Goal: Information Seeking & Learning: Learn about a topic

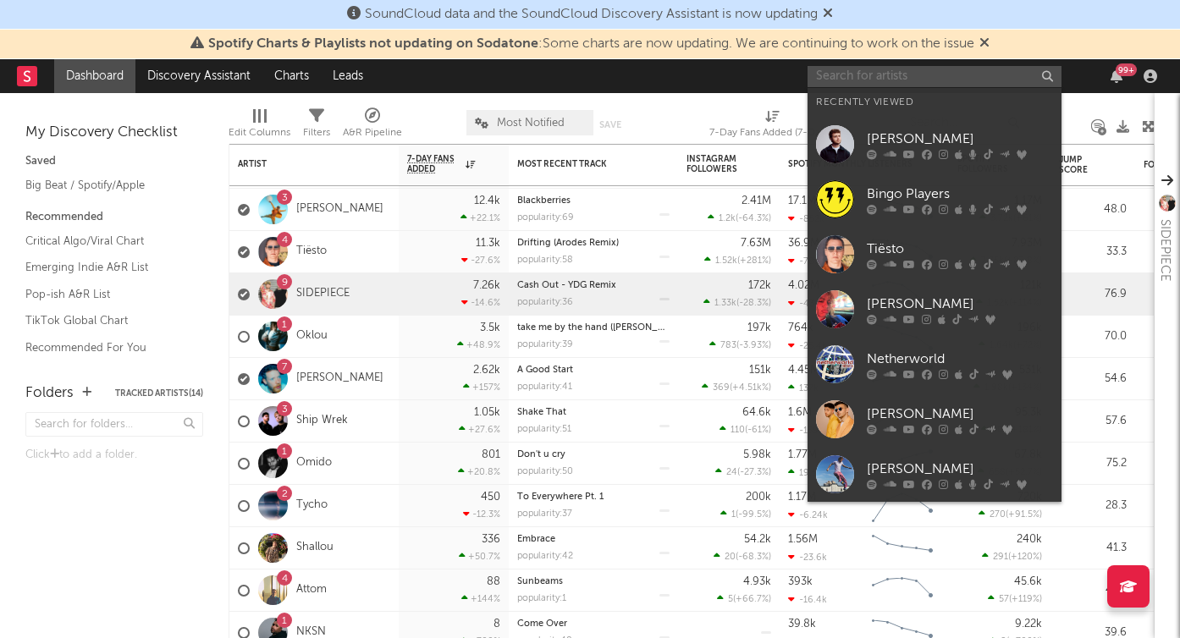
click at [871, 74] on input "text" at bounding box center [935, 76] width 254 height 21
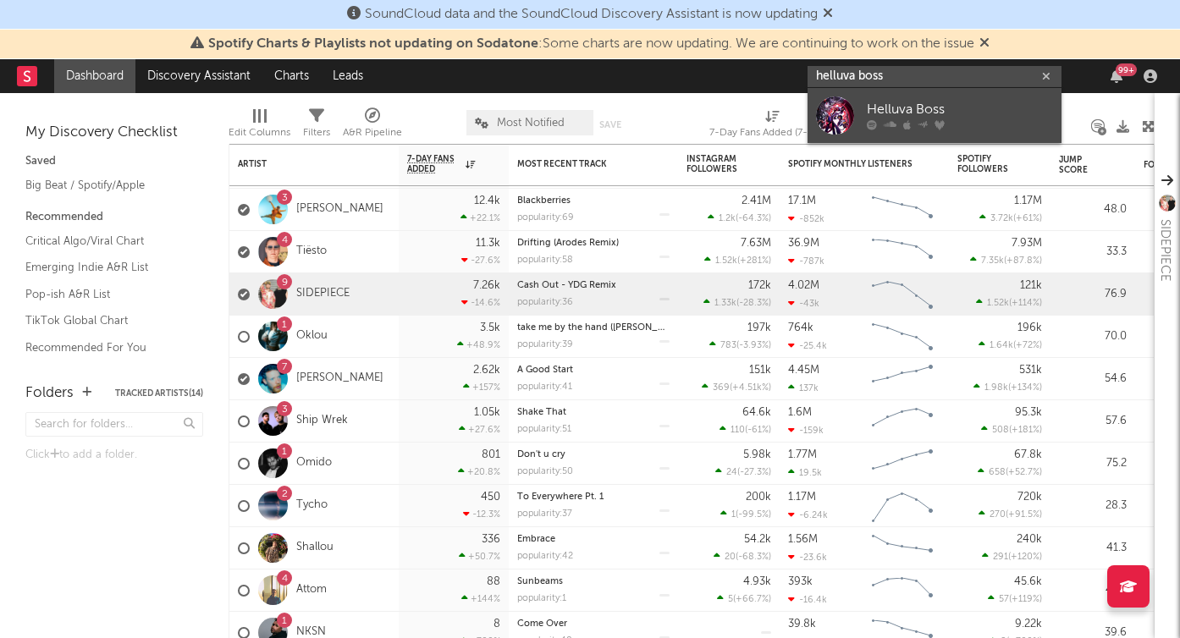
type input "helluva boss"
click at [909, 107] on div "Helluva Boss" at bounding box center [960, 110] width 186 height 20
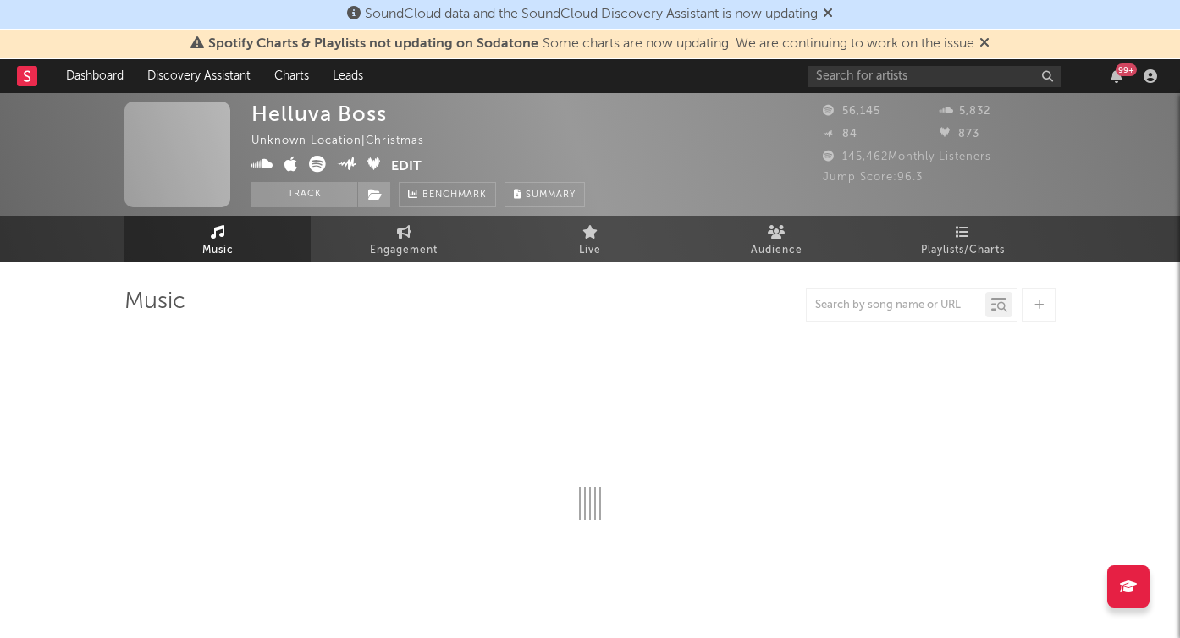
select select "6m"
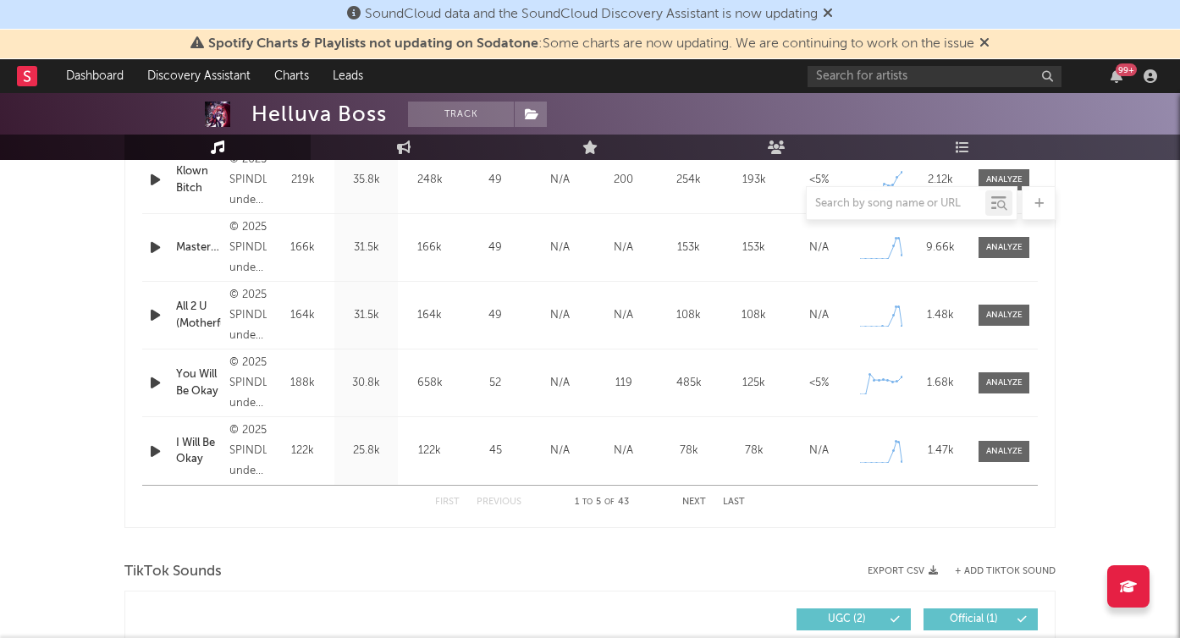
scroll to position [719, 0]
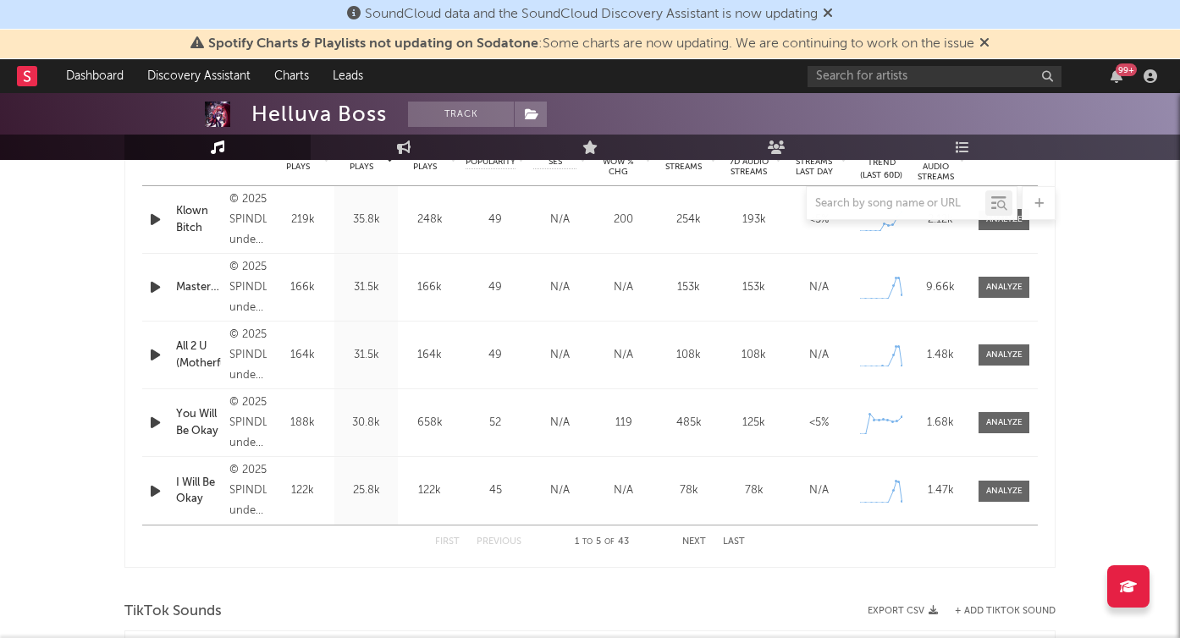
click at [700, 543] on button "Next" at bounding box center [694, 542] width 24 height 9
click at [510, 538] on button "Previous" at bounding box center [499, 542] width 45 height 9
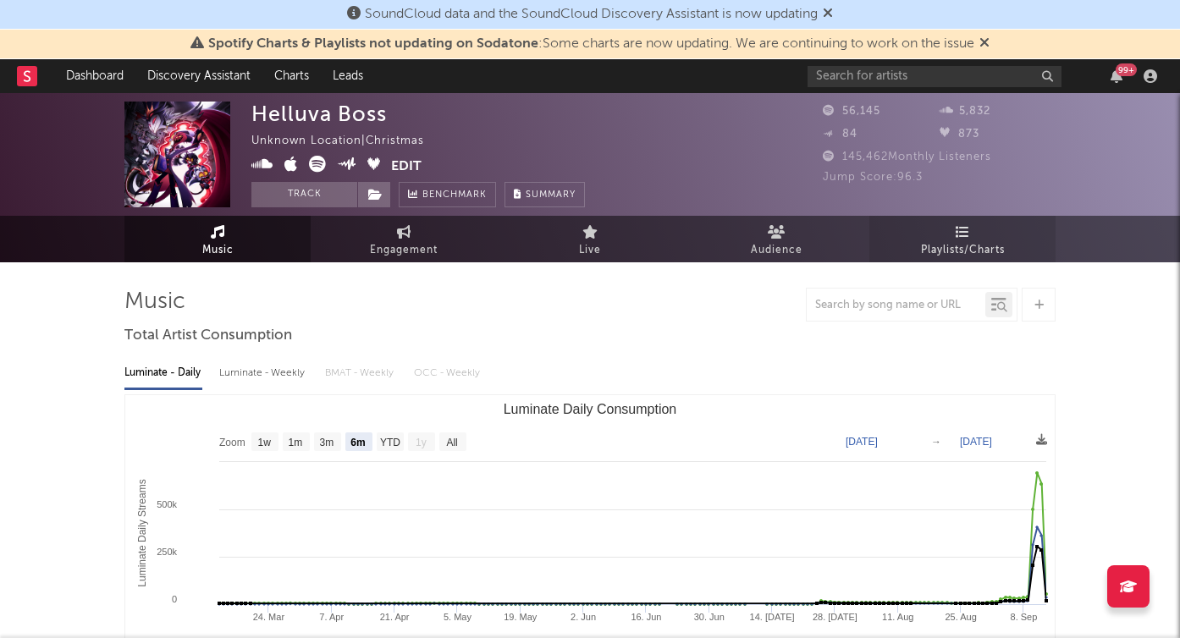
scroll to position [0, 0]
click at [949, 237] on link "Playlists/Charts" at bounding box center [962, 239] width 186 height 47
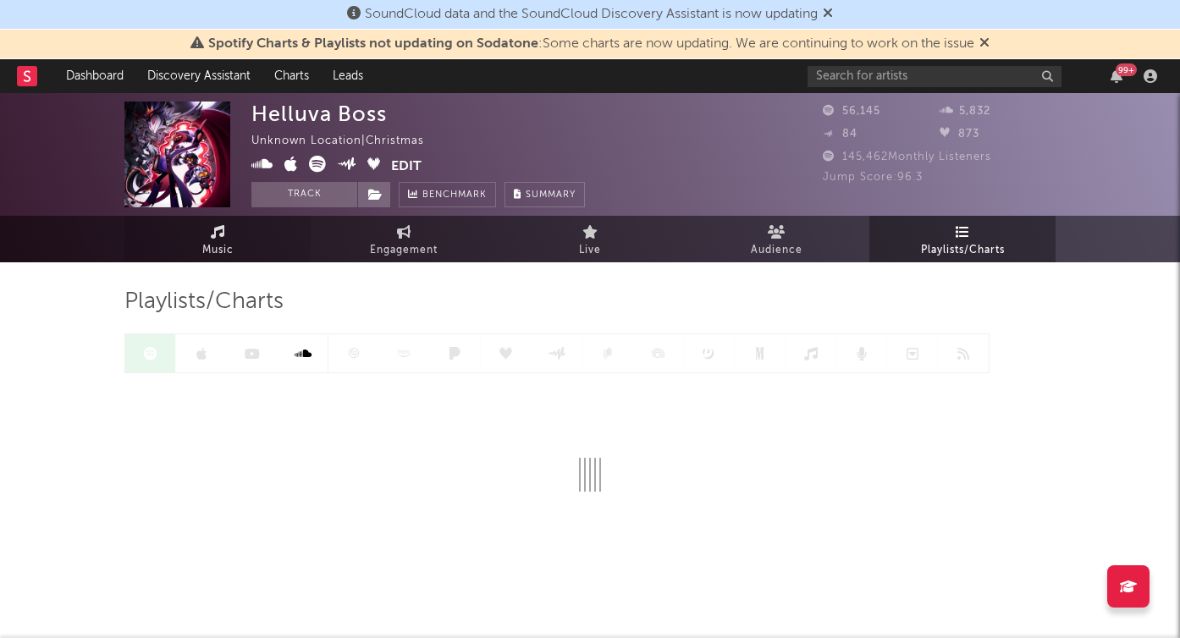
click at [241, 233] on link "Music" at bounding box center [217, 239] width 186 height 47
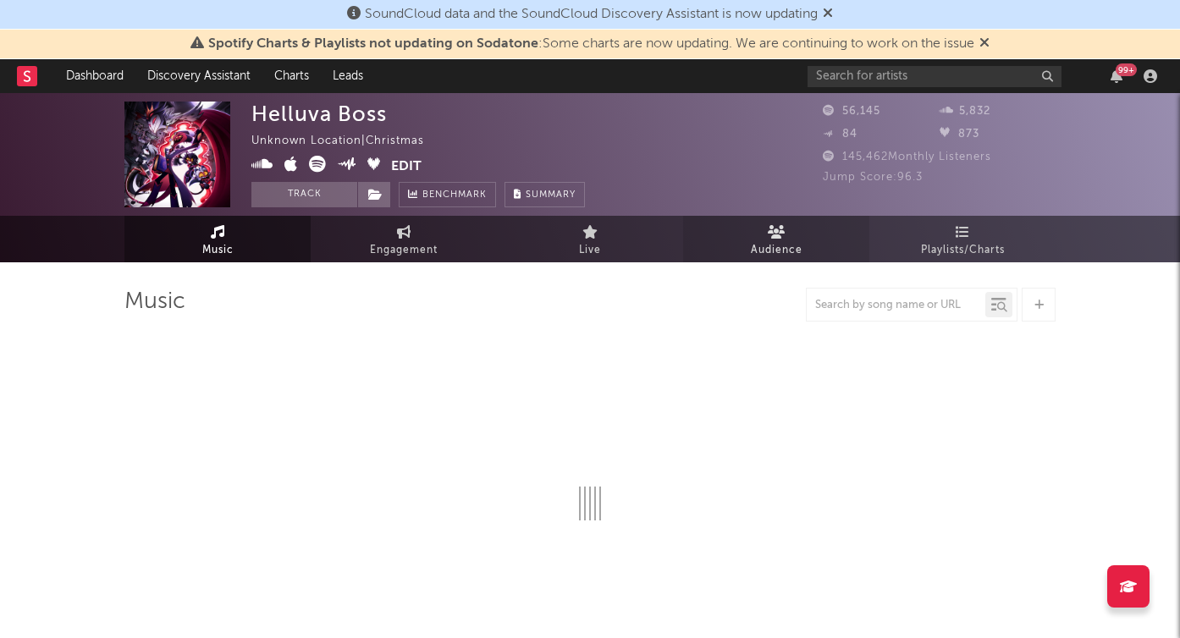
select select "6m"
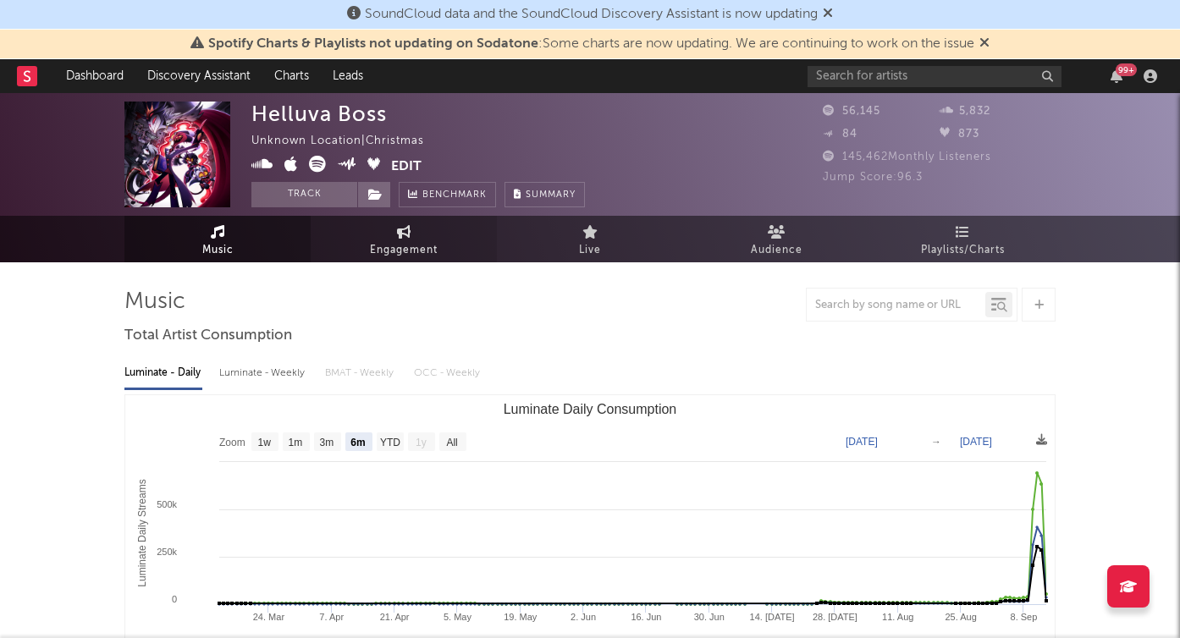
click at [436, 251] on span "Engagement" at bounding box center [404, 250] width 68 height 20
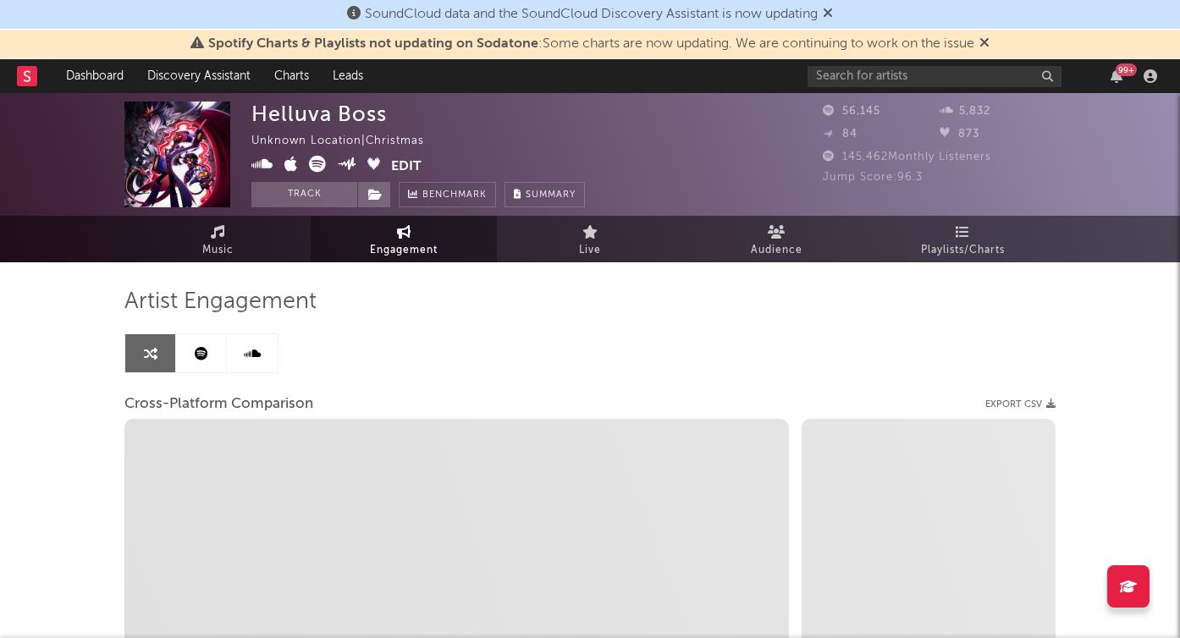
select select "1w"
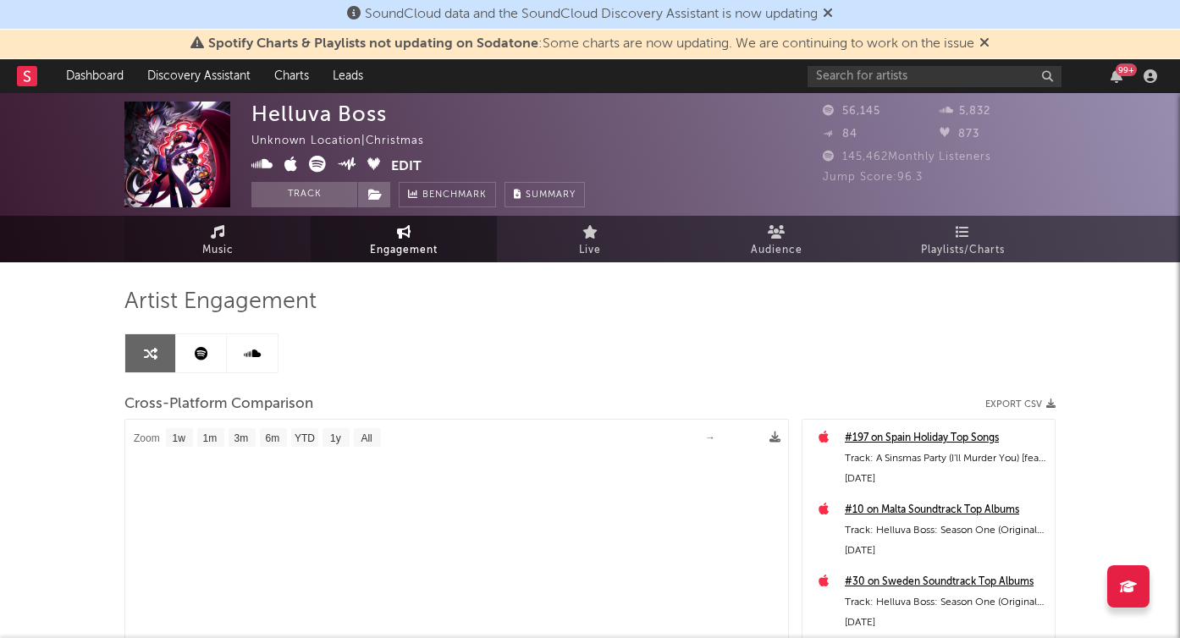
select select "1m"
click at [231, 235] on link "Music" at bounding box center [217, 239] width 186 height 47
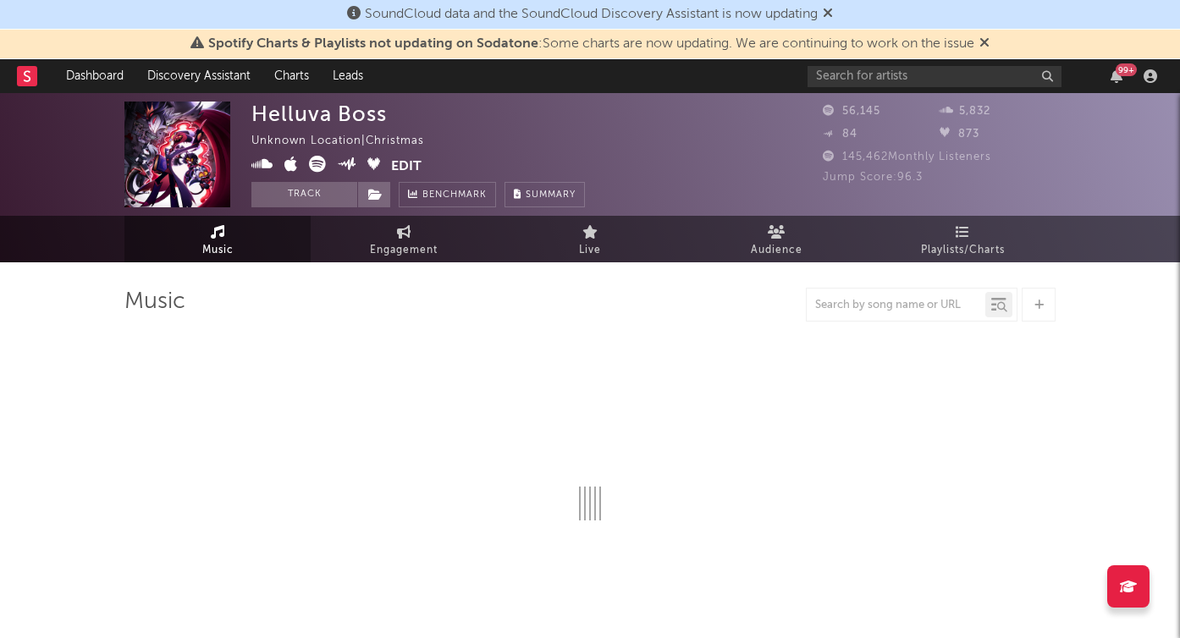
select select "6m"
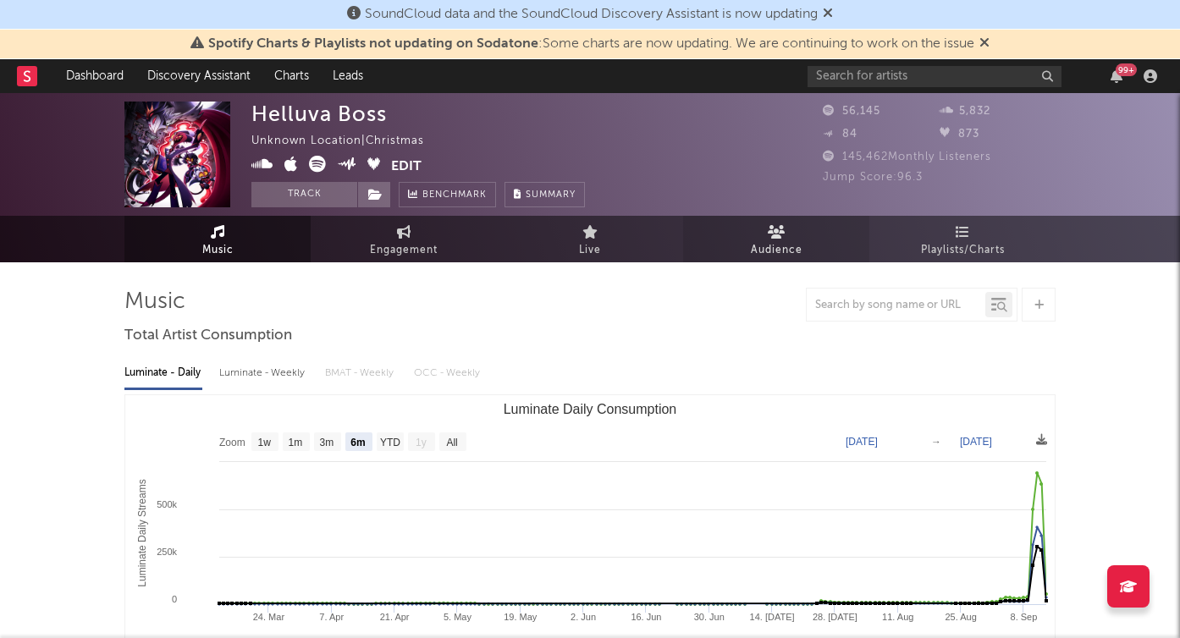
click at [778, 240] on span "Audience" at bounding box center [777, 250] width 52 height 20
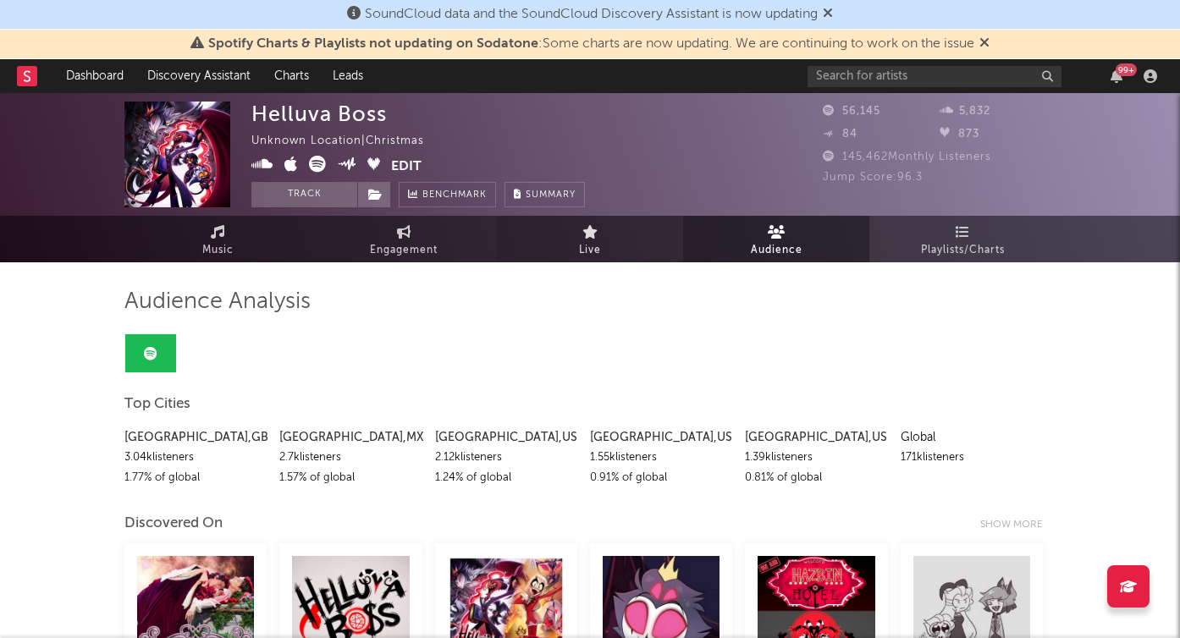
click at [602, 255] on link "Live" at bounding box center [590, 239] width 186 height 47
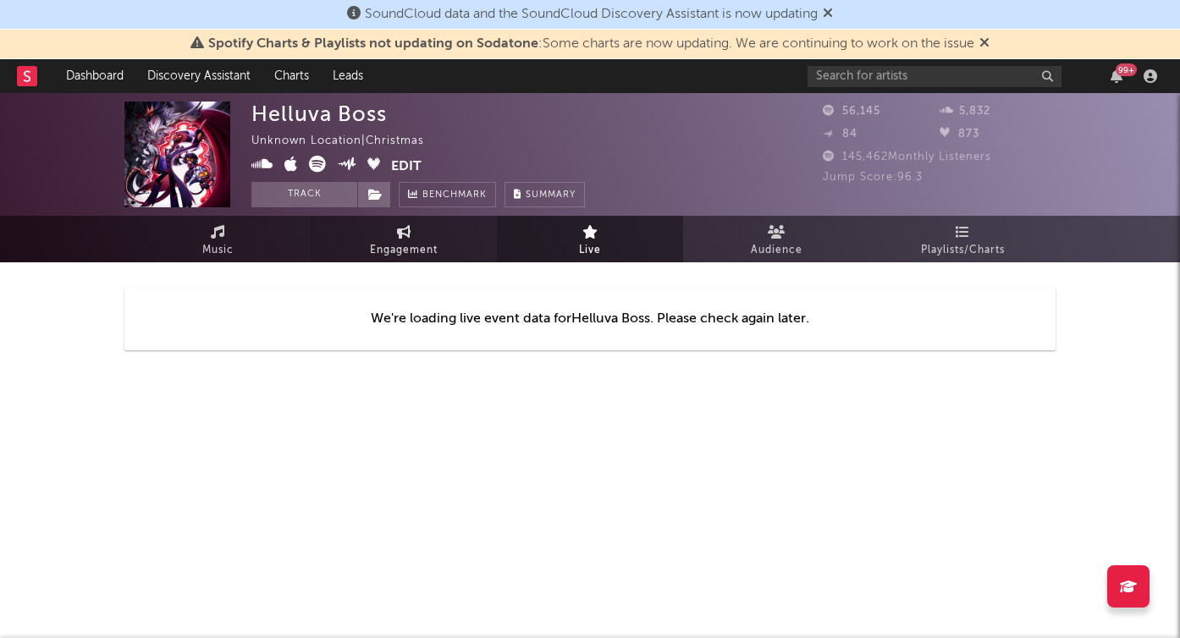
click at [425, 234] on link "Engagement" at bounding box center [404, 239] width 186 height 47
select select "1w"
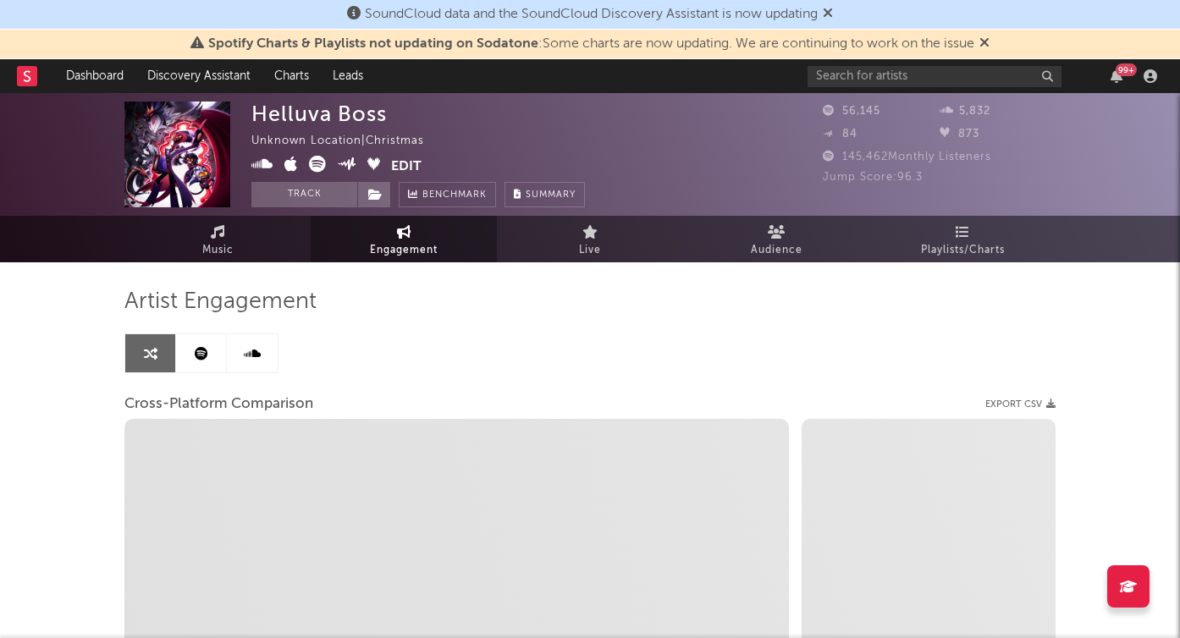
select select "1m"
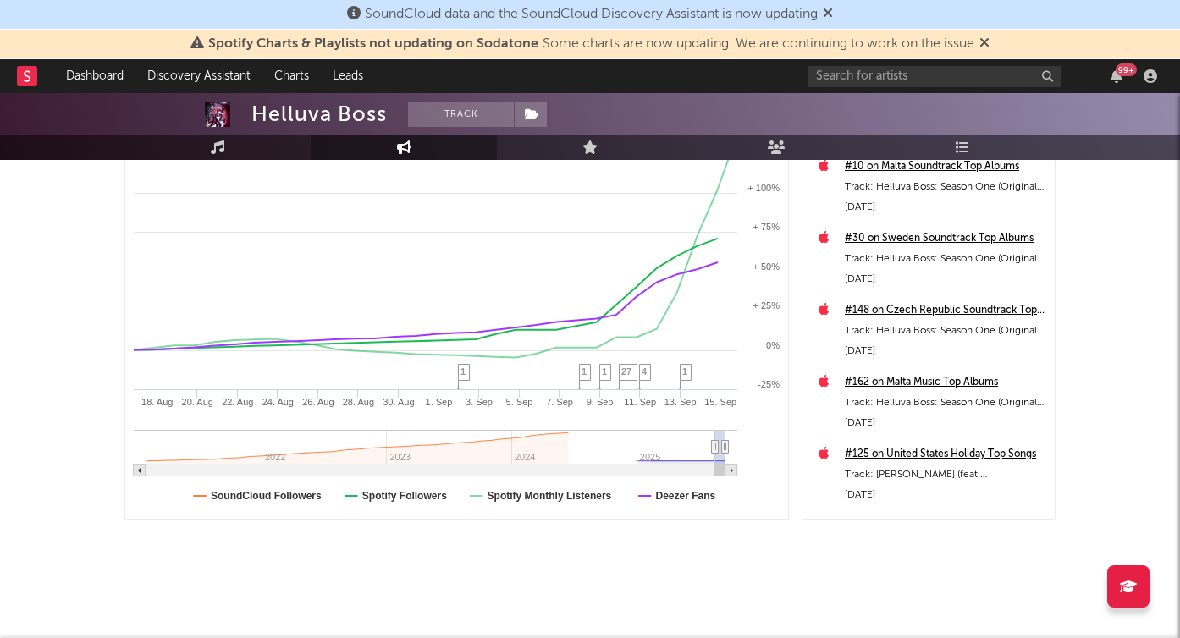
scroll to position [344, 0]
